Goal: Information Seeking & Learning: Learn about a topic

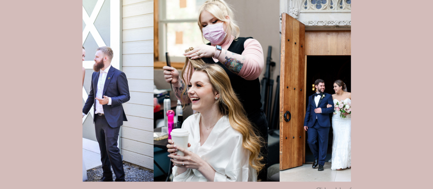
scroll to position [792, 0]
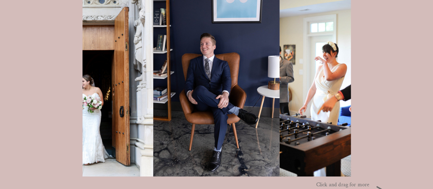
click at [275, 76] on img at bounding box center [216, 81] width 126 height 189
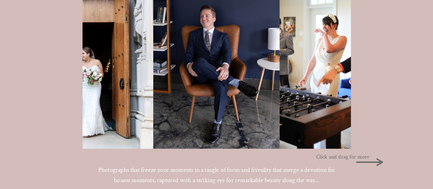
scroll to position [825, 0]
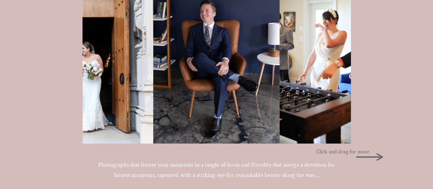
click at [335, 152] on p "Click and drag for more" at bounding box center [346, 151] width 60 height 8
drag, startPoint x: 375, startPoint y: 156, endPoint x: 410, endPoint y: 153, distance: 35.1
click at [340, 151] on p "Click and drag for more" at bounding box center [346, 151] width 60 height 8
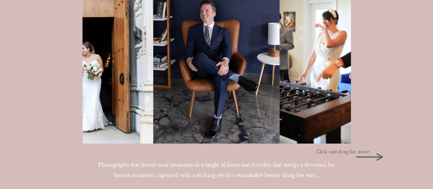
click at [288, 70] on img at bounding box center [343, 48] width 126 height 189
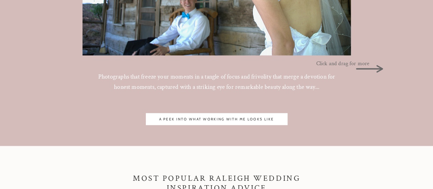
scroll to position [923, 0]
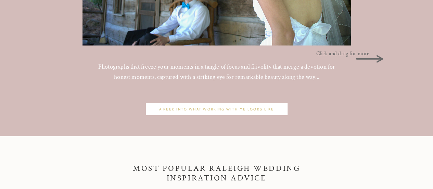
click at [236, 109] on nav "a peek into what working with me looks like" at bounding box center [217, 109] width 138 height 6
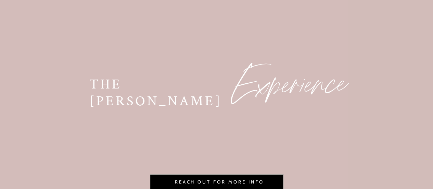
scroll to position [132, 0]
